Goal: Task Accomplishment & Management: Manage account settings

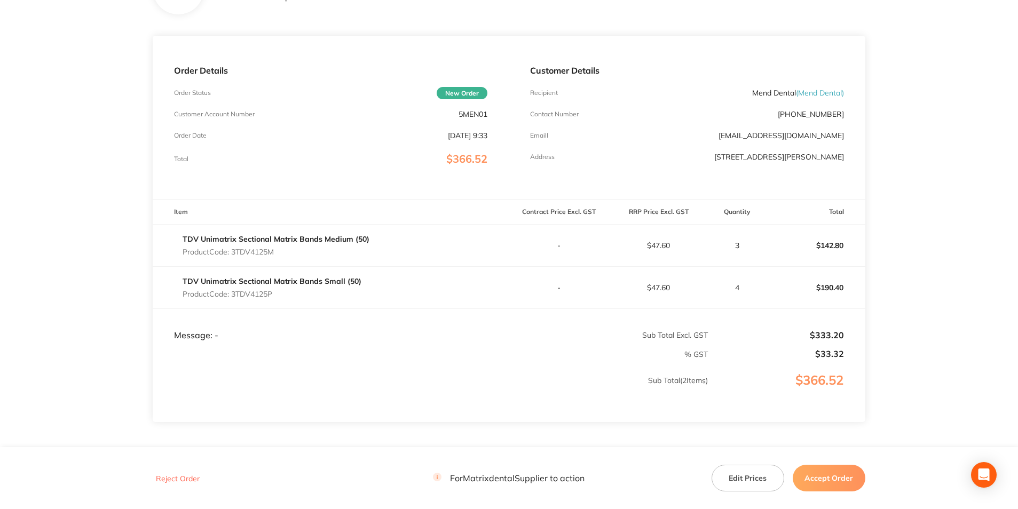
scroll to position [107, 0]
click at [750, 485] on button "Edit Prices" at bounding box center [748, 478] width 73 height 27
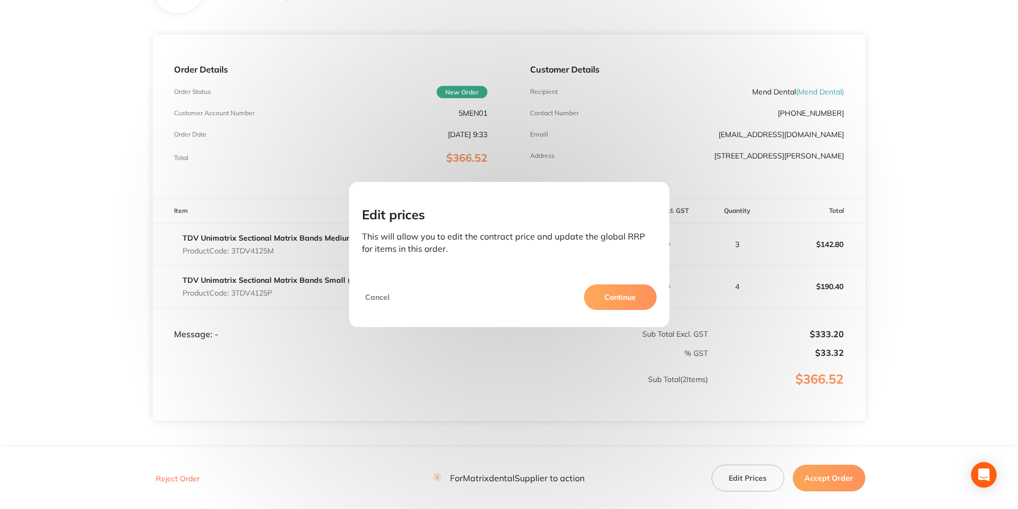
click at [624, 293] on button "Continue" at bounding box center [620, 298] width 73 height 26
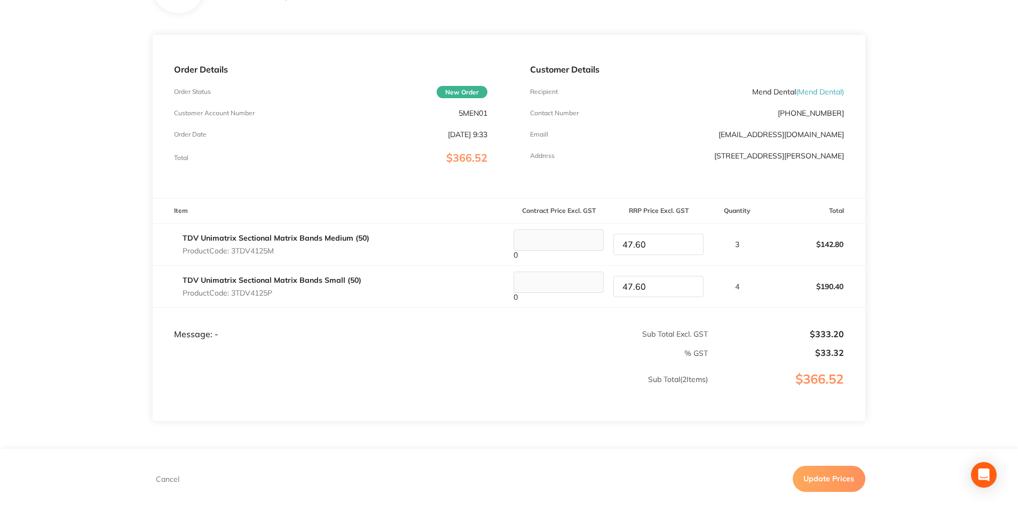
drag, startPoint x: 650, startPoint y: 243, endPoint x: 611, endPoint y: 245, distance: 38.5
click at [611, 245] on div "47.60" at bounding box center [658, 244] width 99 height 21
type input "50.40"
click at [602, 290] on tr "TDV Unimatrix Sectional Matrix Bands Small (50) Product Code: 3TDV4125P 0 47.60…" at bounding box center [509, 286] width 713 height 42
type input "50.40"
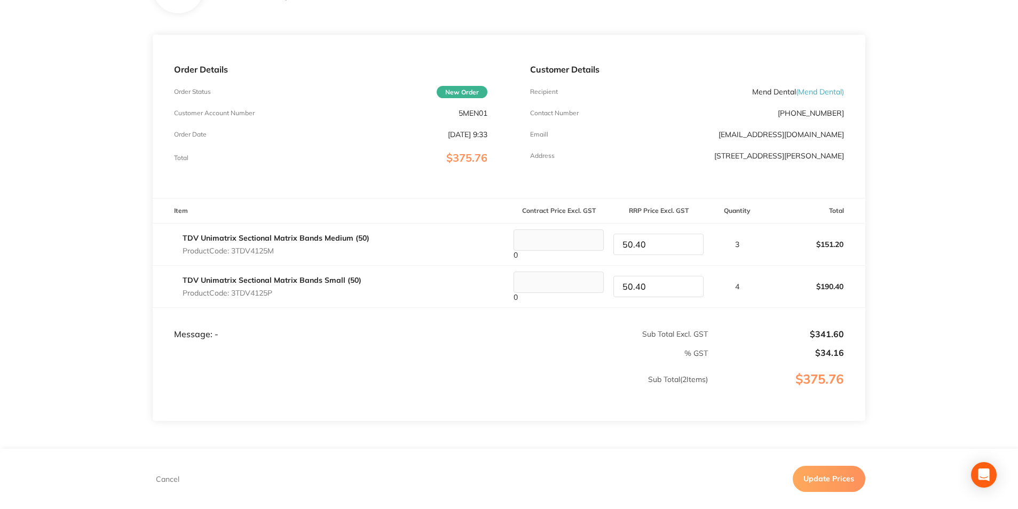
click at [808, 474] on button "Update Prices" at bounding box center [829, 480] width 73 height 26
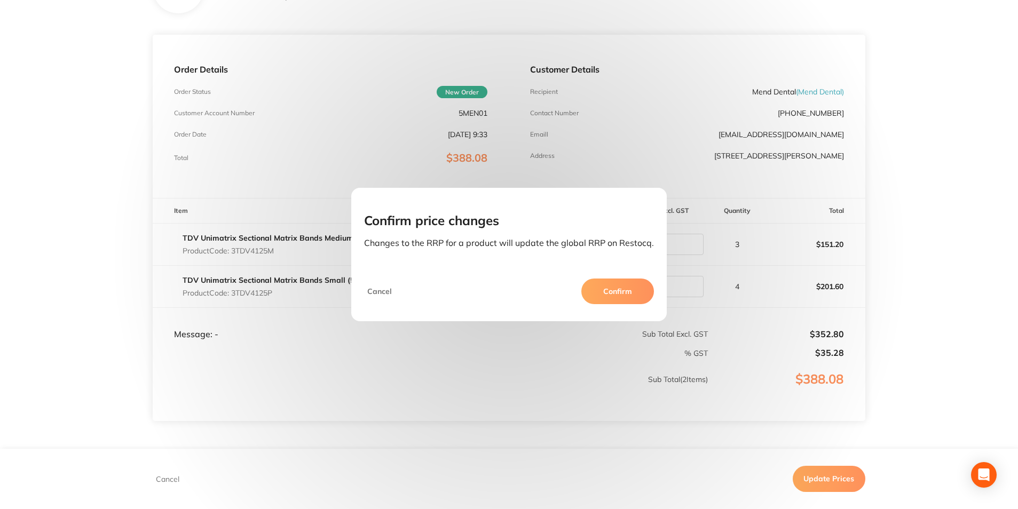
click at [615, 289] on button "Confirm" at bounding box center [617, 292] width 73 height 26
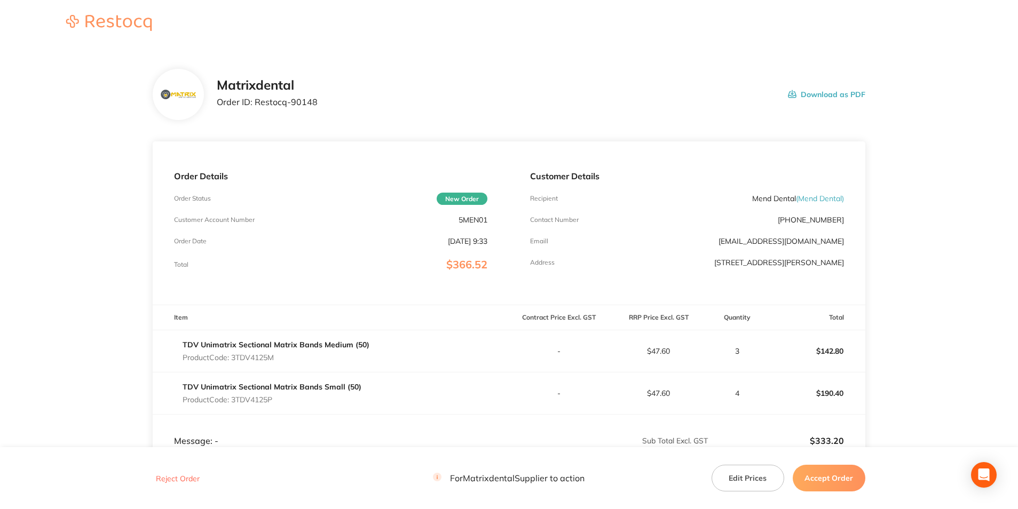
click at [822, 479] on button "Accept Order" at bounding box center [829, 478] width 73 height 27
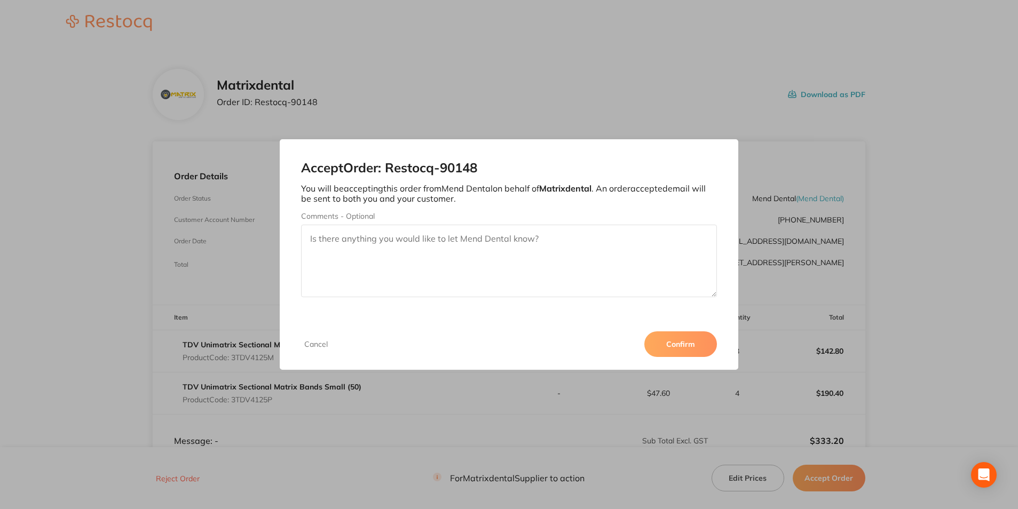
click at [463, 241] on textarea "Comments - Optional" at bounding box center [508, 261] width 415 height 73
type textarea "Thank you"
click at [684, 349] on button "Confirm" at bounding box center [680, 345] width 73 height 26
